Goal: Task Accomplishment & Management: Manage account settings

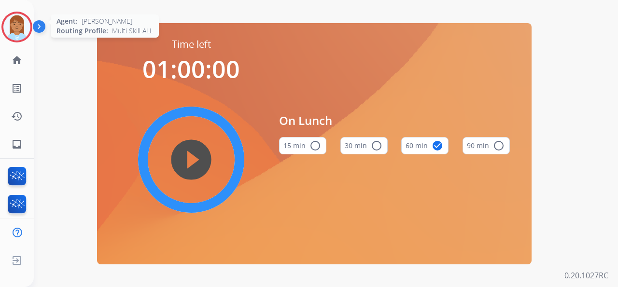
click at [23, 21] on img at bounding box center [16, 27] width 27 height 27
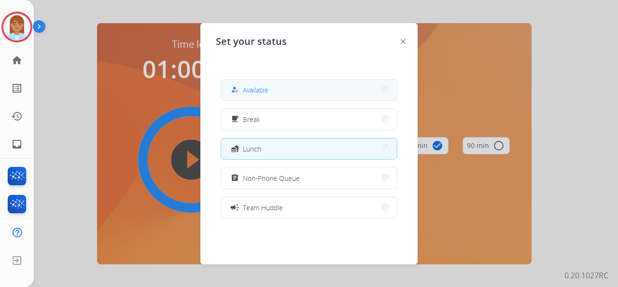
click at [248, 95] on div "how_to_reg Available" at bounding box center [249, 90] width 40 height 12
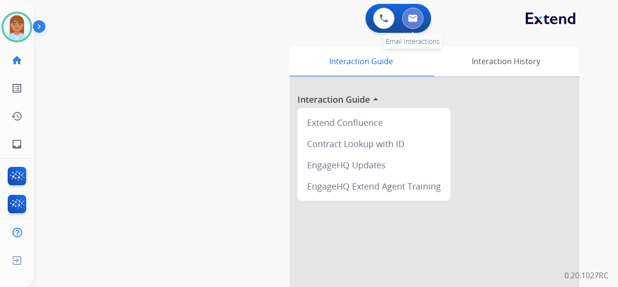
click at [419, 18] on button at bounding box center [412, 18] width 21 height 21
select select "**********"
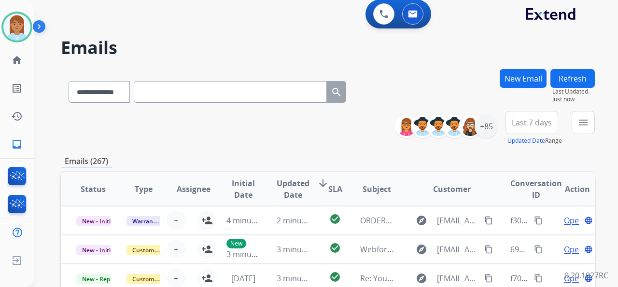
click at [520, 124] on span "Last 7 days" at bounding box center [532, 123] width 40 height 4
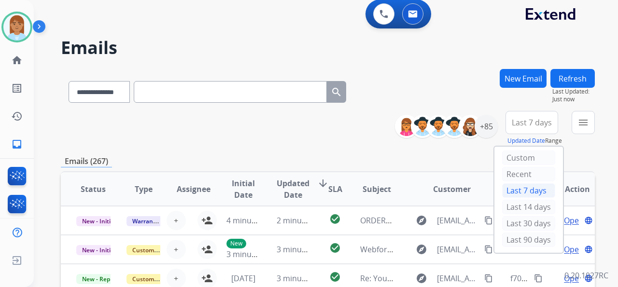
click at [469, 98] on div "**********" at bounding box center [328, 90] width 534 height 42
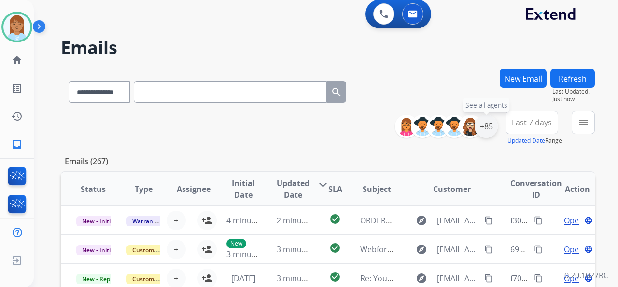
click at [485, 133] on div "+85" at bounding box center [486, 126] width 23 height 23
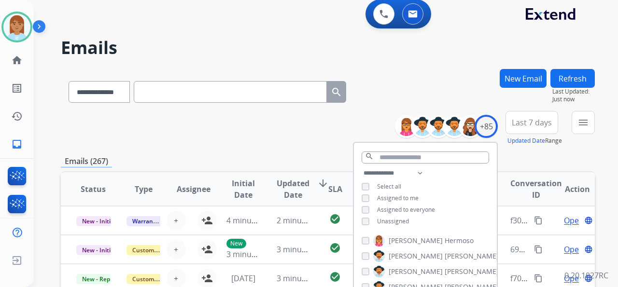
click at [393, 220] on span "Unassigned" at bounding box center [393, 221] width 32 height 8
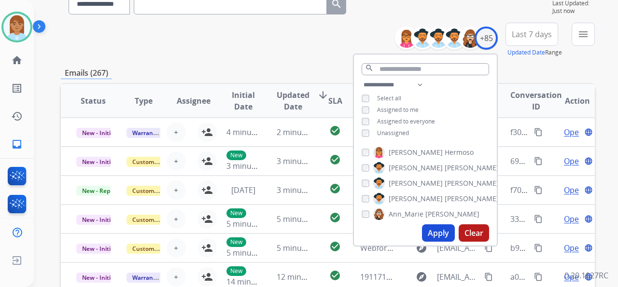
scroll to position [165, 0]
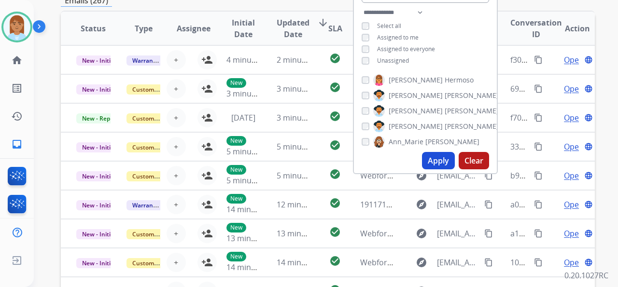
click at [445, 164] on button "Apply" at bounding box center [438, 160] width 33 height 17
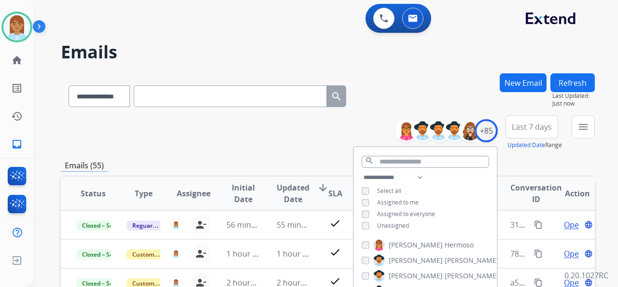
click at [531, 129] on span "Last 7 days" at bounding box center [532, 127] width 40 height 4
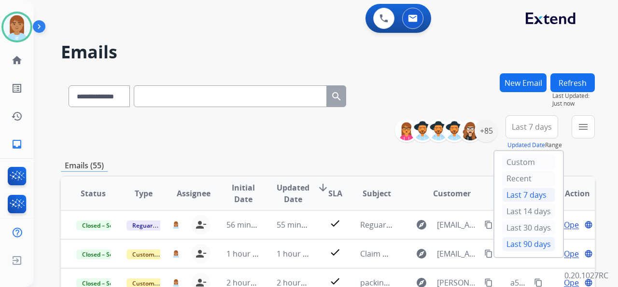
click at [510, 243] on div "Last 90 days" at bounding box center [528, 244] width 53 height 14
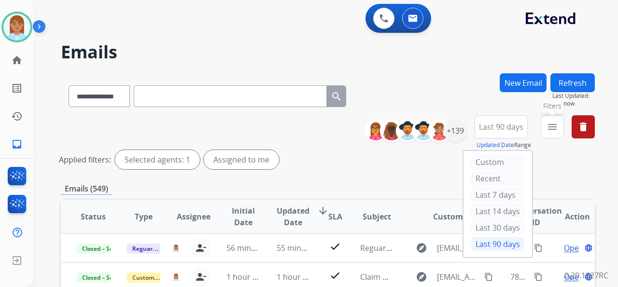
click at [553, 133] on button "menu Filters" at bounding box center [552, 126] width 23 height 23
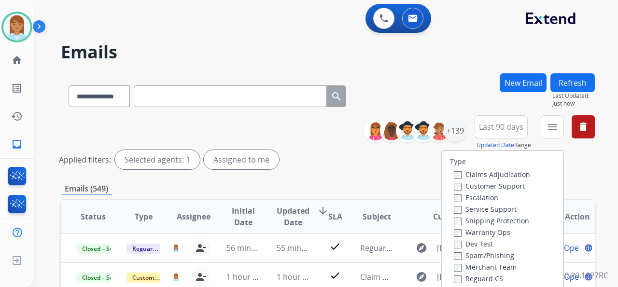
click at [508, 182] on label "Customer Support" at bounding box center [489, 186] width 71 height 9
click at [503, 223] on label "Shipping Protection" at bounding box center [491, 220] width 75 height 9
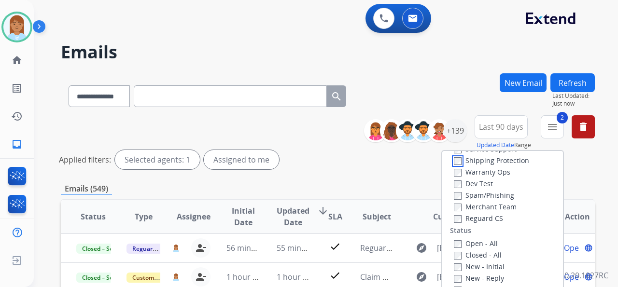
scroll to position [64, 0]
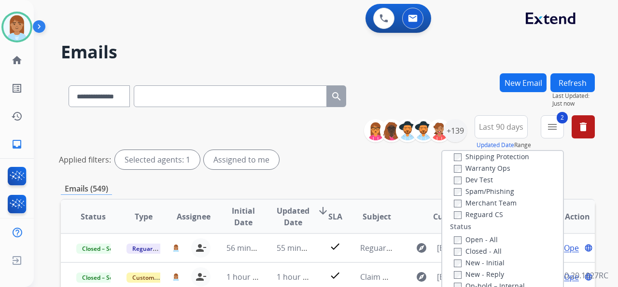
click at [495, 217] on label "Reguard CS" at bounding box center [478, 214] width 49 height 9
click at [482, 242] on label "Open - All" at bounding box center [476, 239] width 44 height 9
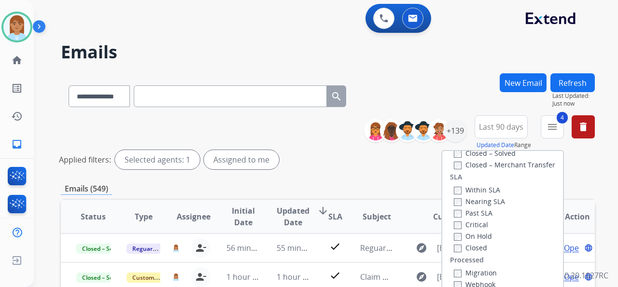
scroll to position [193, 0]
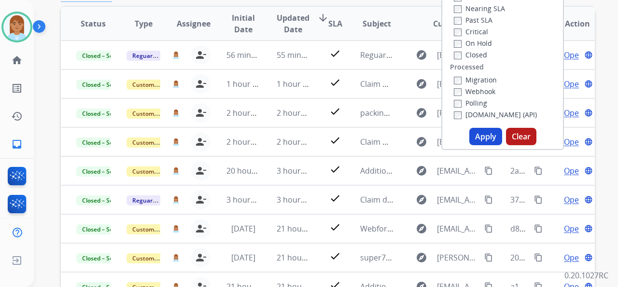
click at [484, 140] on button "Apply" at bounding box center [485, 136] width 33 height 17
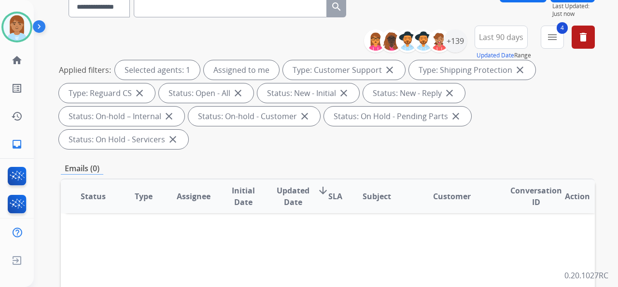
scroll to position [0, 0]
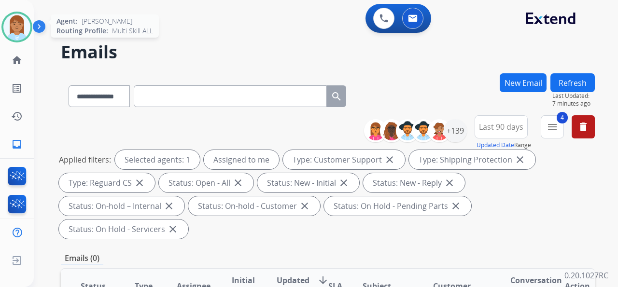
click at [20, 22] on img at bounding box center [16, 27] width 27 height 27
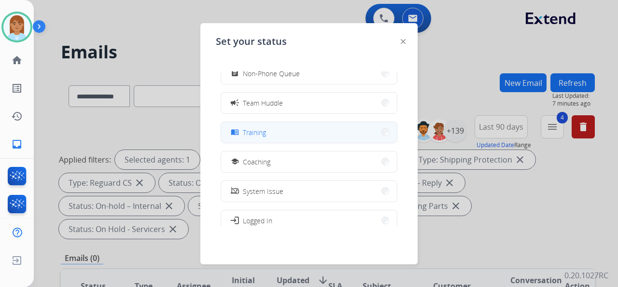
scroll to position [153, 0]
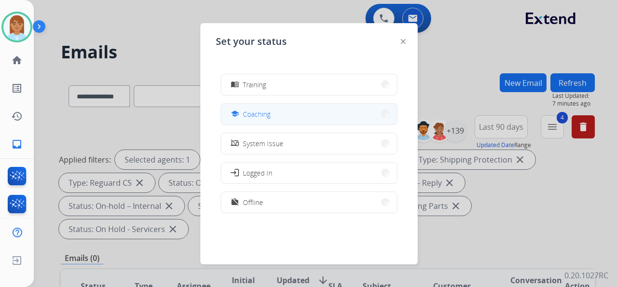
click at [293, 120] on button "school Coaching" at bounding box center [309, 114] width 176 height 21
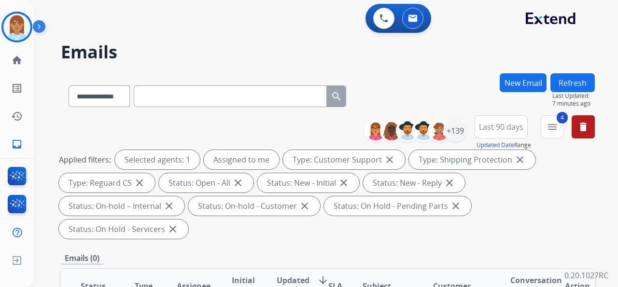
drag, startPoint x: 254, startPoint y: 155, endPoint x: 268, endPoint y: 153, distance: 14.6
click at [257, 155] on div "Assigned to me" at bounding box center [241, 159] width 75 height 19
click at [16, 24] on img at bounding box center [16, 27] width 27 height 27
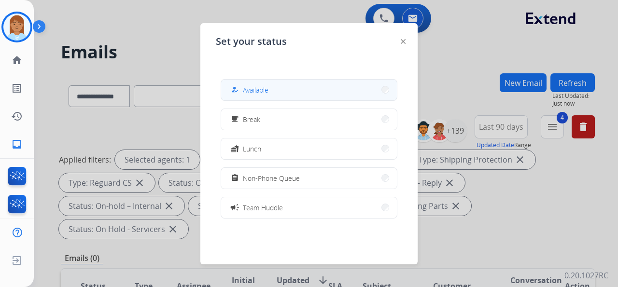
click at [338, 86] on button "how_to_reg Available" at bounding box center [309, 90] width 176 height 21
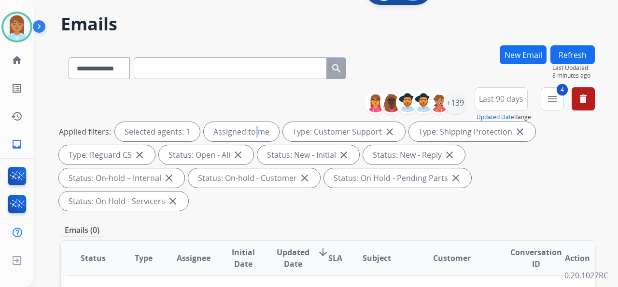
scroll to position [0, 0]
